Goal: Connect with others: Connect with others

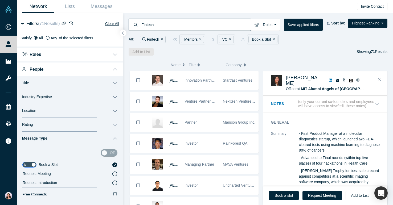
scroll to position [393, 0]
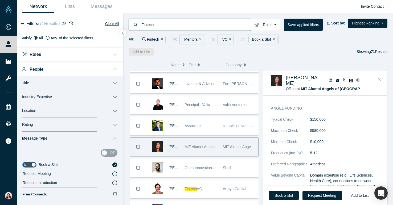
click at [378, 77] on icon "Close" at bounding box center [378, 79] width 3 height 5
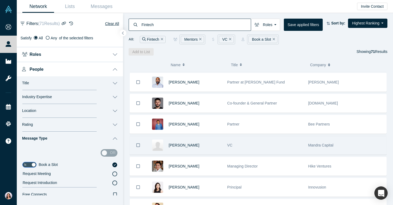
scroll to position [376, 0]
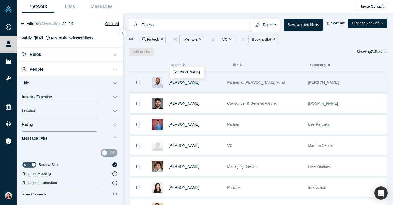
click at [176, 81] on span "Rishi Garg" at bounding box center [184, 82] width 31 height 4
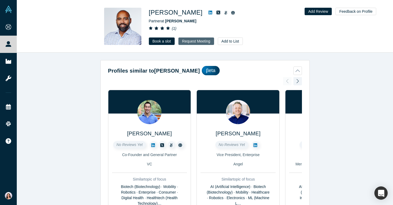
click at [198, 40] on button "Request Meeting" at bounding box center [196, 41] width 36 height 7
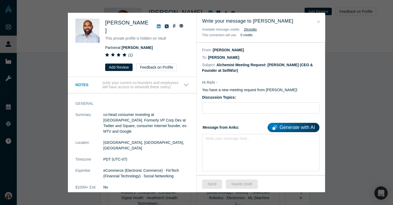
click at [157, 24] on icon at bounding box center [159, 26] width 4 height 4
click at [298, 128] on link "Generate with AI" at bounding box center [293, 127] width 52 height 9
click at [318, 22] on icon "Close" at bounding box center [318, 22] width 2 height 4
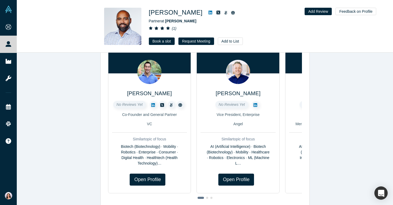
scroll to position [35, 0]
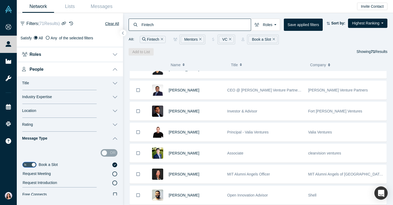
scroll to position [117, 0]
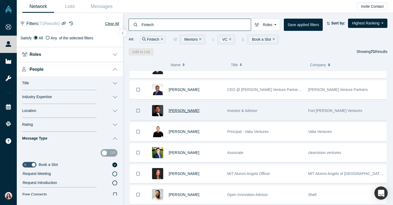
click at [183, 110] on span "Ratan Singh" at bounding box center [184, 111] width 31 height 4
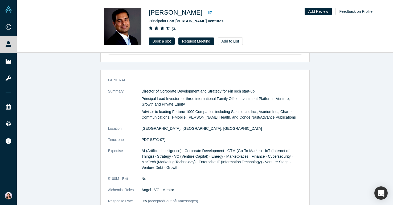
scroll to position [231, 0]
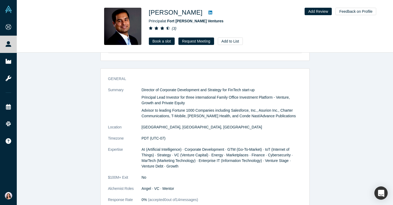
click at [208, 12] on icon at bounding box center [210, 12] width 4 height 4
click at [168, 43] on link "Book a slot" at bounding box center [162, 41] width 26 height 7
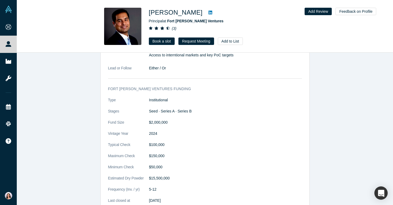
scroll to position [643, 0]
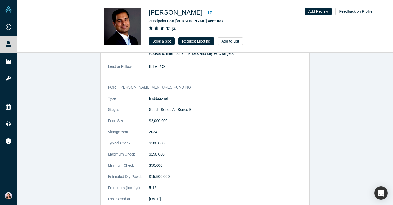
click at [208, 13] on icon at bounding box center [210, 12] width 4 height 4
